Goal: Complete application form

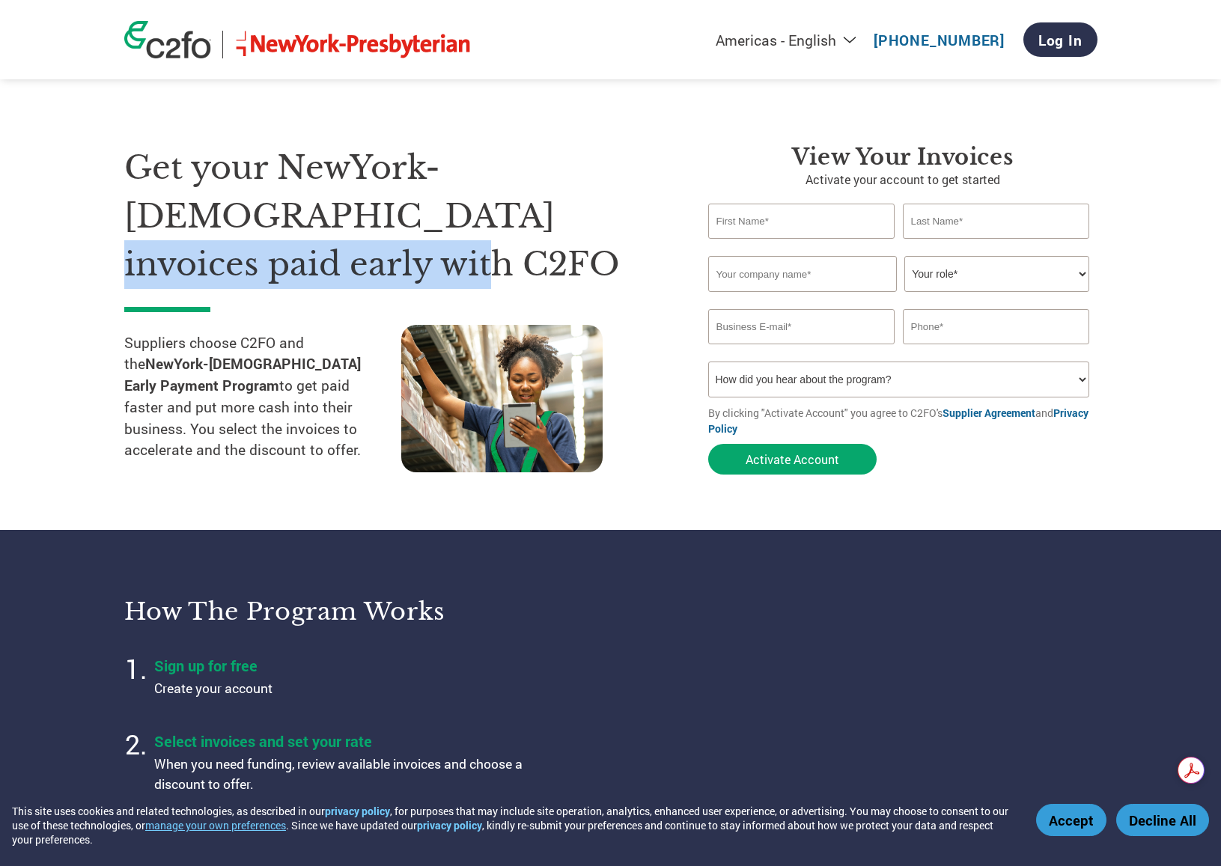
drag, startPoint x: 616, startPoint y: 222, endPoint x: 203, endPoint y: 205, distance: 413.7
click at [203, 205] on h1 "Get your NewYork-[DEMOGRAPHIC_DATA] invoices paid early with C2FO" at bounding box center [393, 216] width 539 height 145
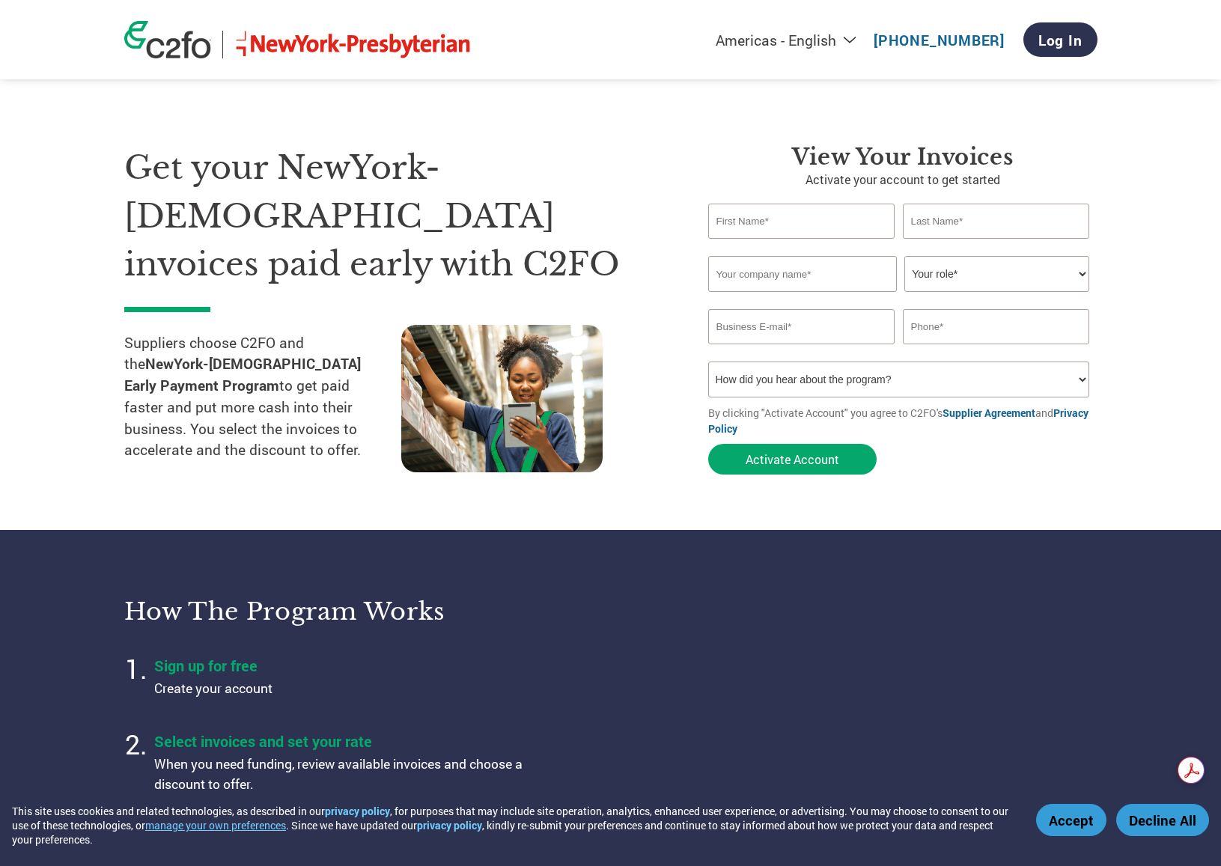
click at [825, 219] on input "text" at bounding box center [801, 221] width 187 height 35
type input "[PERSON_NAME]"
type input "Matiz"
type input "Matiz Architecture & Design"
select select "ACCOUNTING"
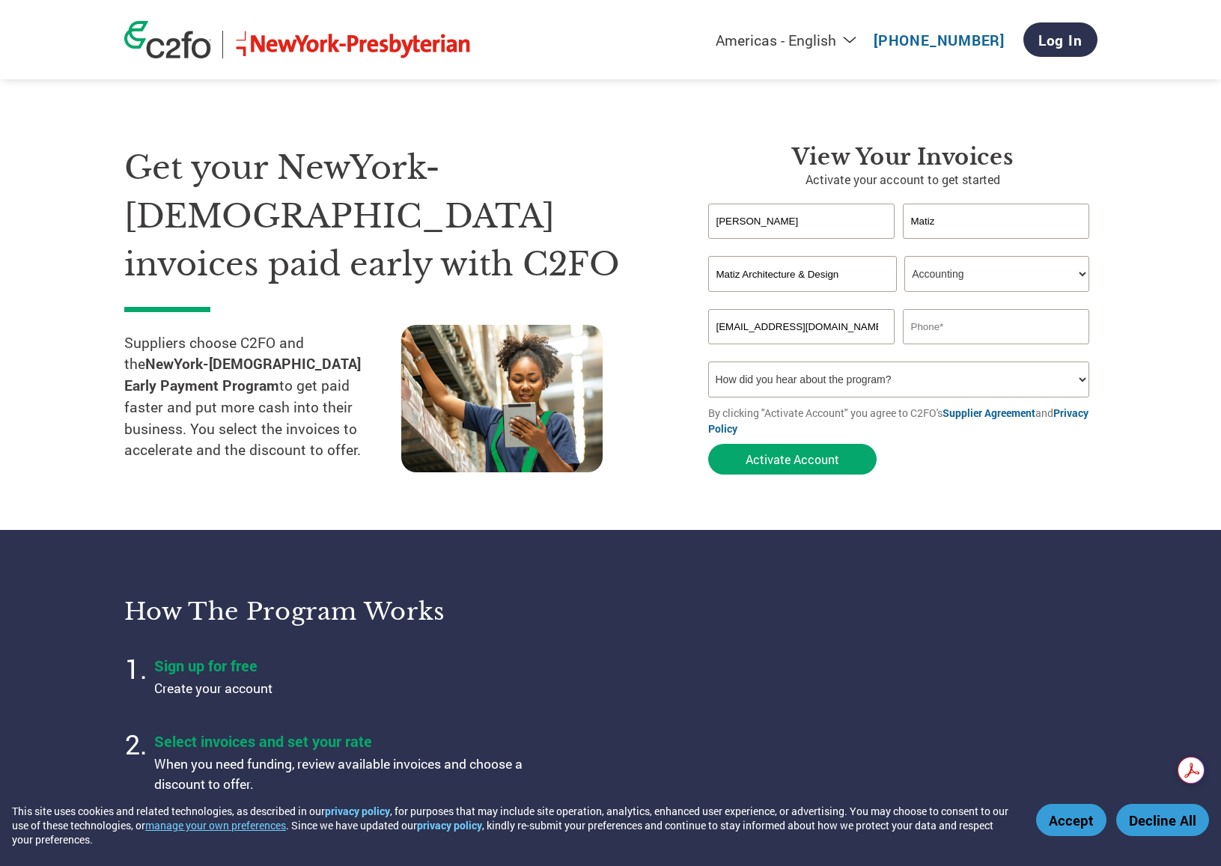
type input "[EMAIL_ADDRESS][DOMAIN_NAME]"
type input "2129824613"
click at [1072, 379] on select "How did you hear about the program? Received a letter Email Social Media Online…" at bounding box center [899, 380] width 382 height 36
select select "Email"
click at [759, 461] on button "Activate Account" at bounding box center [792, 459] width 169 height 31
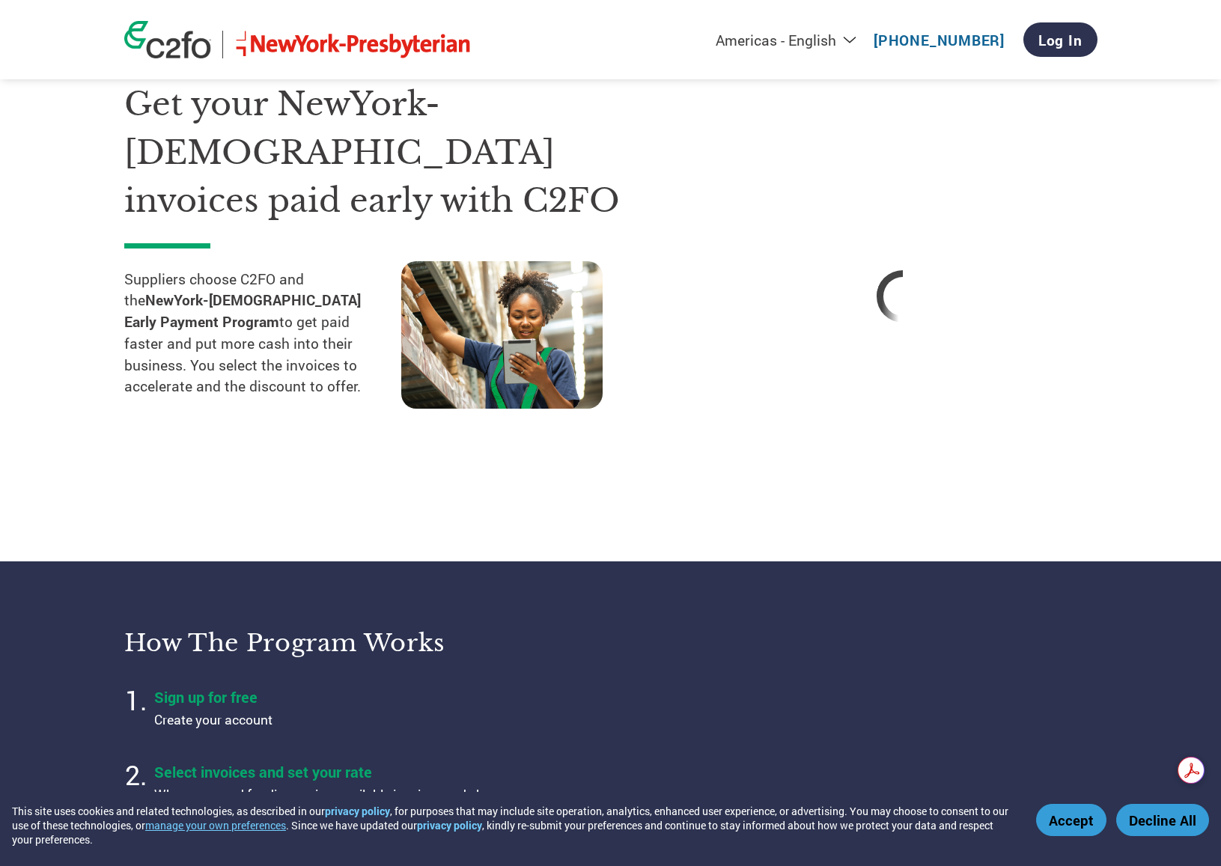
scroll to position [302, 0]
